Goal: Information Seeking & Learning: Learn about a topic

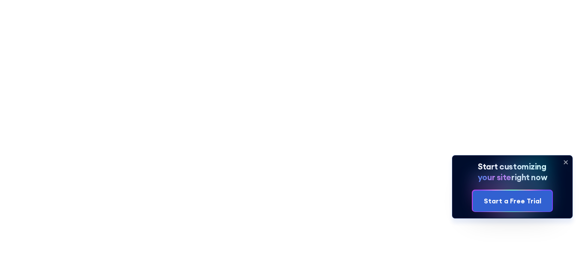
click at [567, 159] on icon at bounding box center [566, 162] width 14 height 14
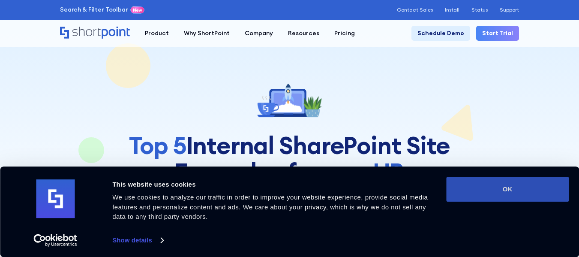
click at [516, 189] on button "OK" at bounding box center [507, 189] width 123 height 25
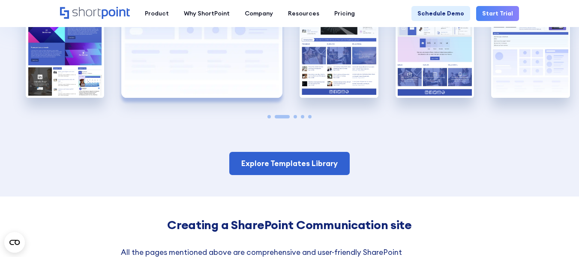
scroll to position [1500, 0]
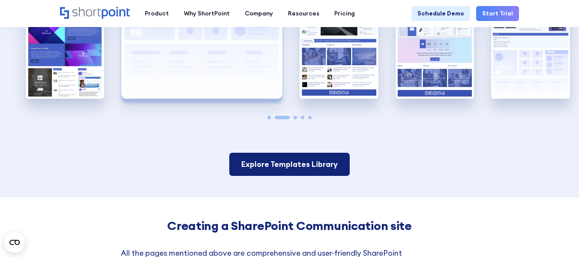
click at [302, 160] on link "Explore Templates Library" at bounding box center [289, 164] width 120 height 23
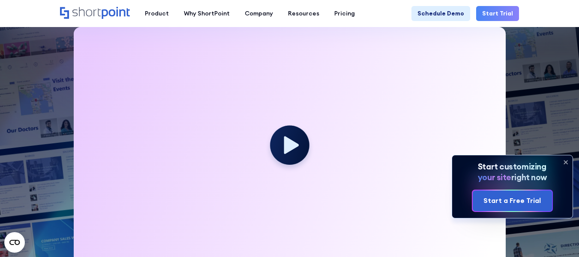
scroll to position [257, 0]
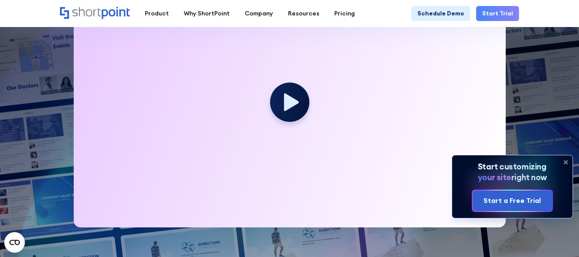
click at [566, 161] on icon at bounding box center [566, 162] width 14 height 14
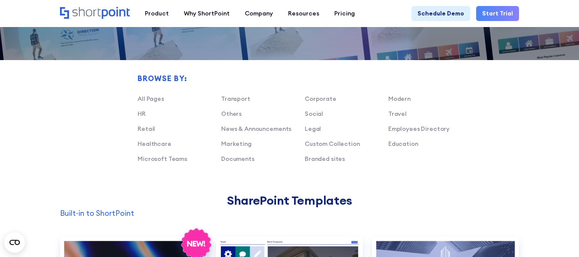
scroll to position [514, 0]
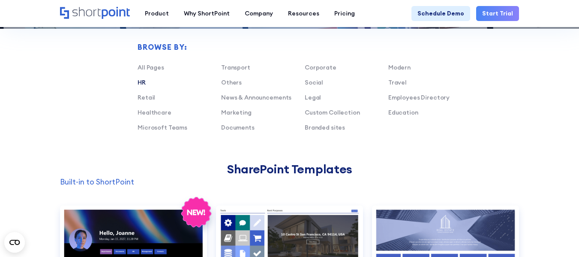
click at [142, 79] on link "HR" at bounding box center [142, 82] width 8 height 8
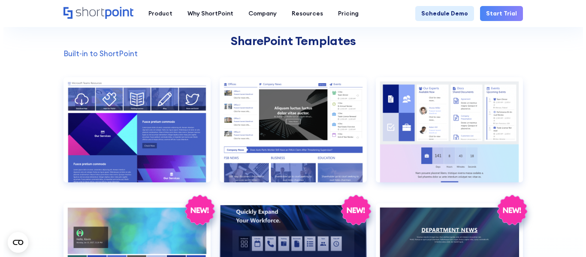
scroll to position [643, 0]
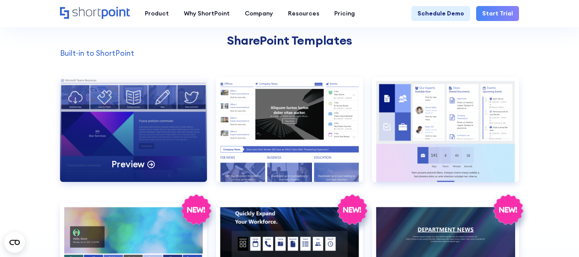
click at [146, 122] on div "Preview" at bounding box center [133, 129] width 147 height 105
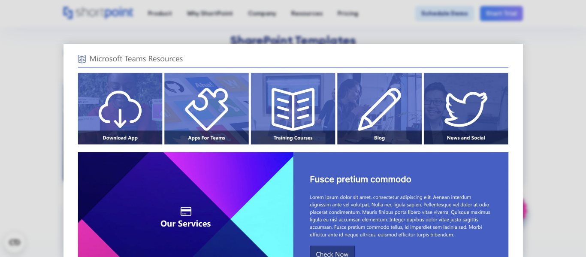
scroll to position [0, 0]
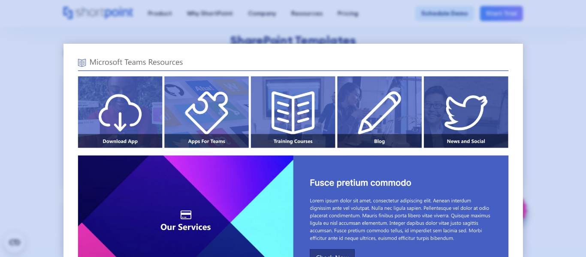
click at [579, 105] on div at bounding box center [293, 128] width 586 height 257
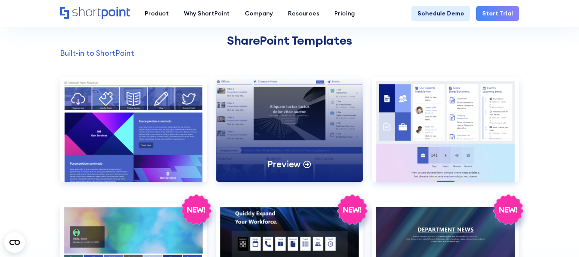
click at [292, 117] on div "Preview" at bounding box center [289, 129] width 147 height 105
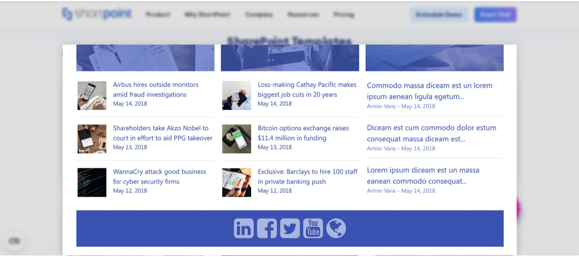
scroll to position [344, 0]
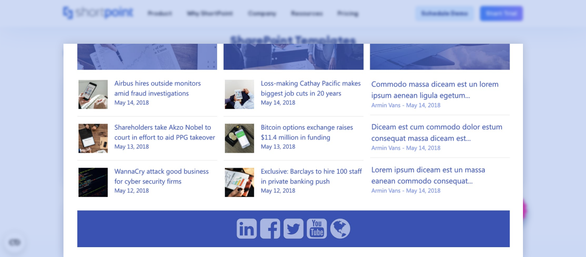
click at [554, 132] on div at bounding box center [293, 128] width 586 height 257
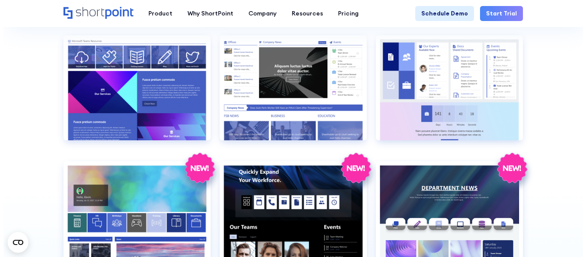
scroll to position [772, 0]
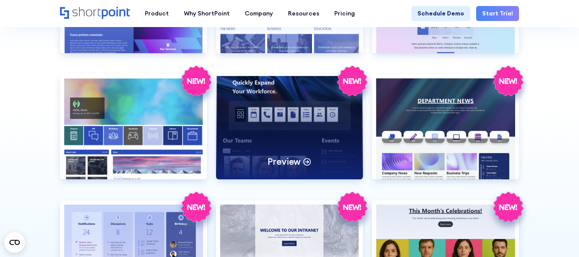
click at [275, 111] on div "Preview" at bounding box center [289, 126] width 147 height 105
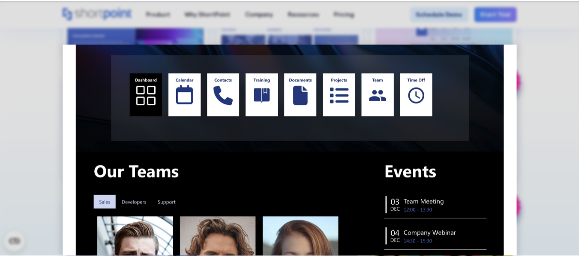
scroll to position [0, 0]
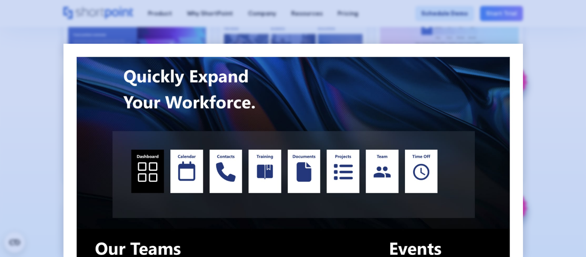
click at [558, 43] on div at bounding box center [293, 128] width 586 height 257
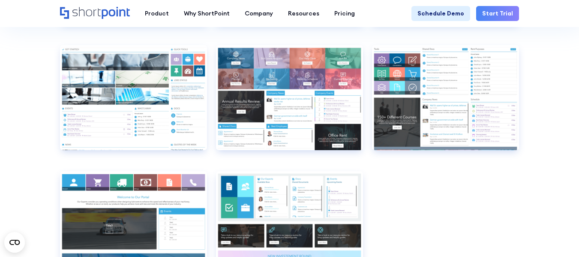
scroll to position [1243, 0]
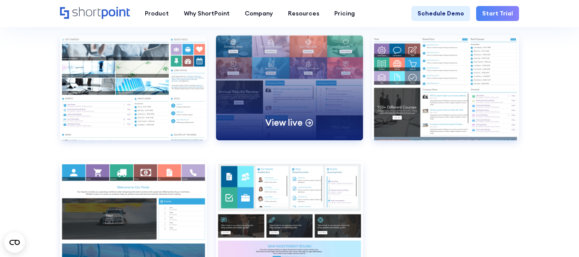
click at [279, 119] on p "View live" at bounding box center [283, 123] width 37 height 12
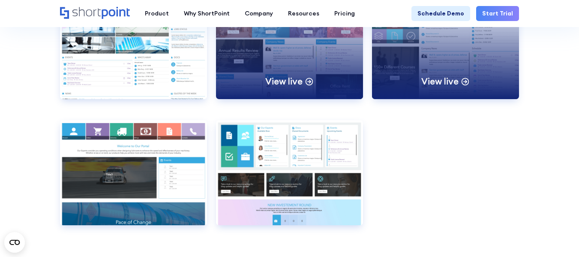
scroll to position [1329, 0]
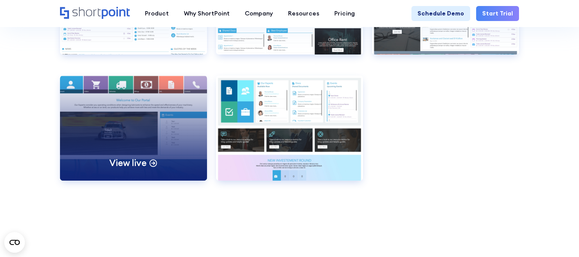
click at [129, 162] on p "View live" at bounding box center [127, 163] width 37 height 12
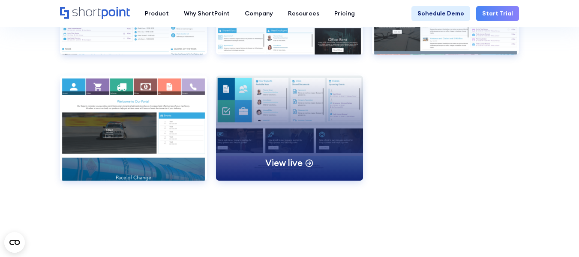
click at [301, 160] on p "View live" at bounding box center [283, 163] width 37 height 12
